Goal: Navigation & Orientation: Find specific page/section

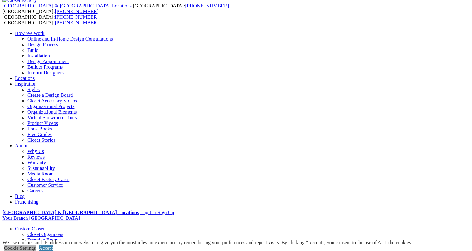
click at [36, 245] on link "Cookie Settings" at bounding box center [20, 247] width 32 height 5
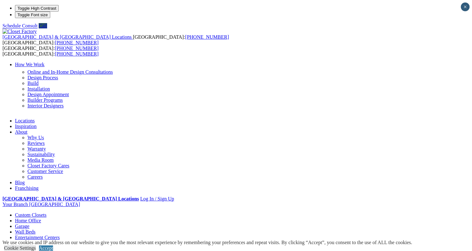
click at [45, 240] on link "Laundry Room" at bounding box center [30, 242] width 30 height 5
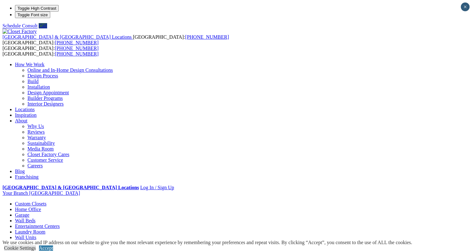
click at [45, 229] on link "Laundry Room" at bounding box center [30, 231] width 30 height 5
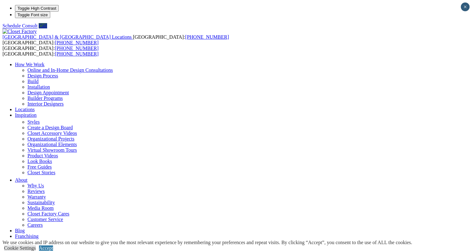
click at [36, 112] on link "Inspiration" at bounding box center [26, 114] width 22 height 5
